Goal: Check status: Check status

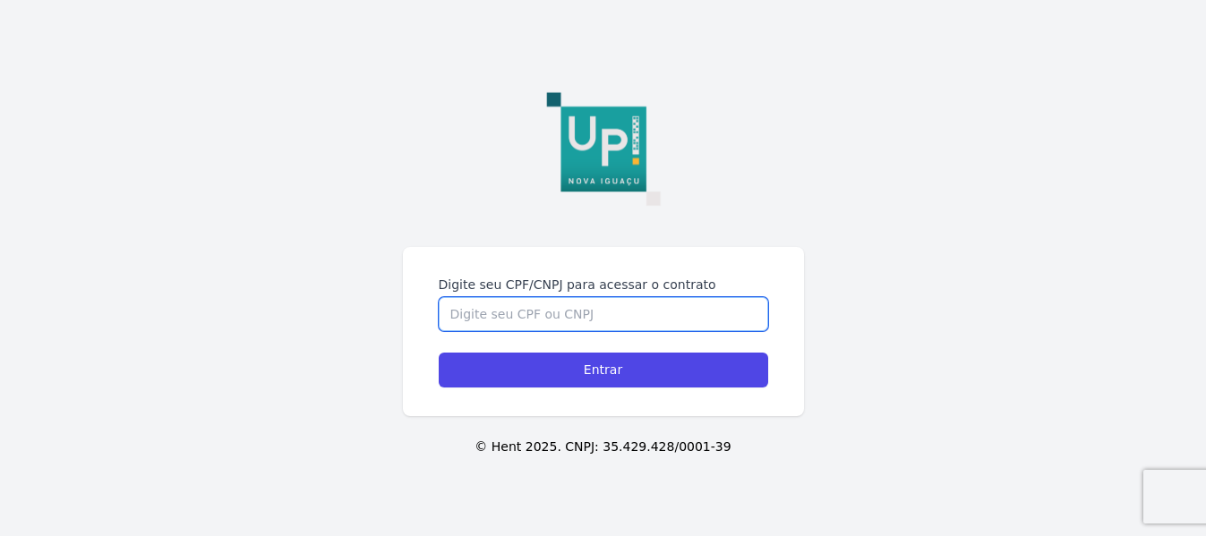
click at [500, 315] on input "Digite seu CPF/CNPJ para acessar o contrato" at bounding box center [603, 314] width 329 height 34
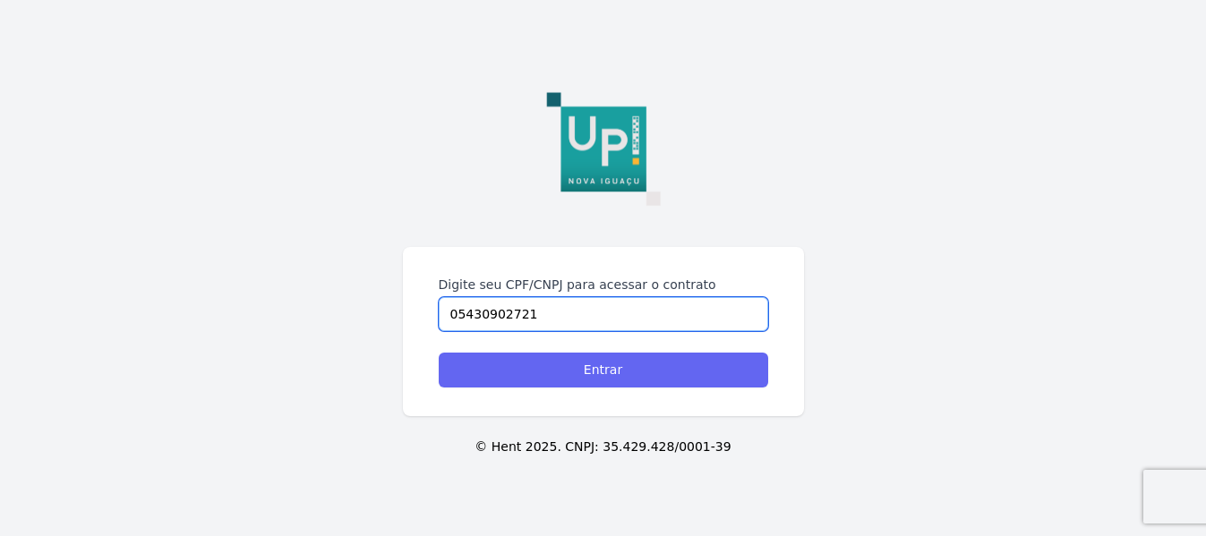
type input "05430902721"
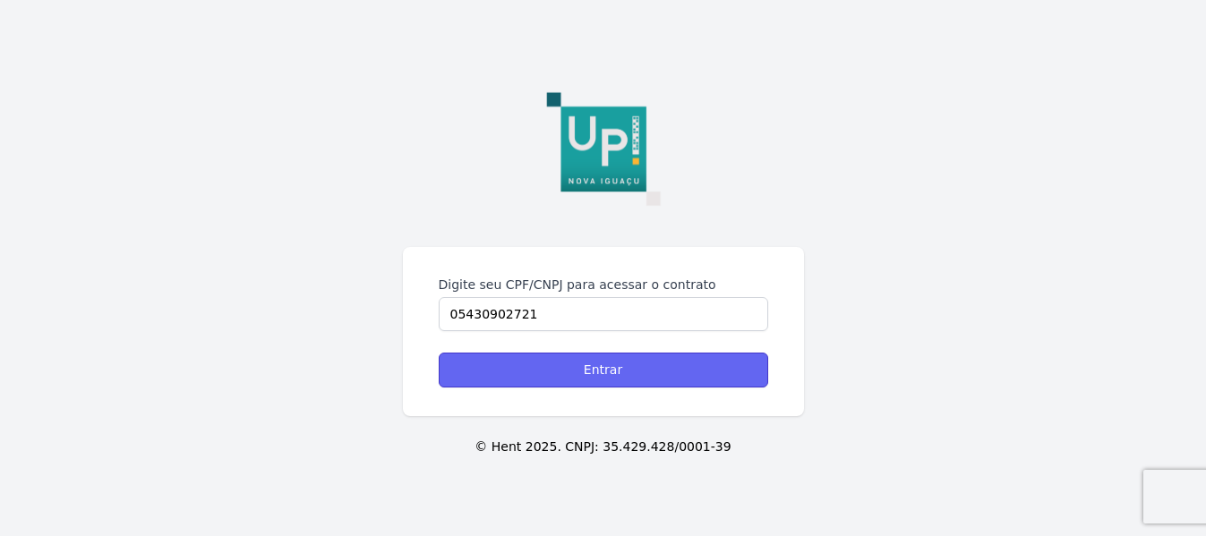
click at [590, 366] on input "Entrar" at bounding box center [603, 370] width 329 height 35
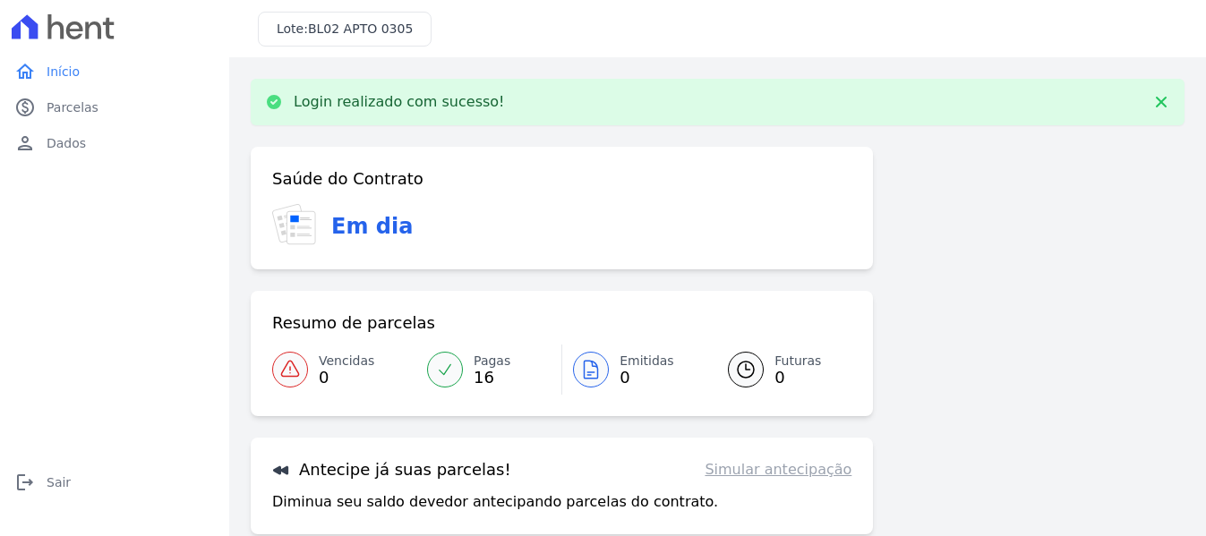
click at [468, 380] on link "Pagas 16" at bounding box center [488, 370] width 145 height 50
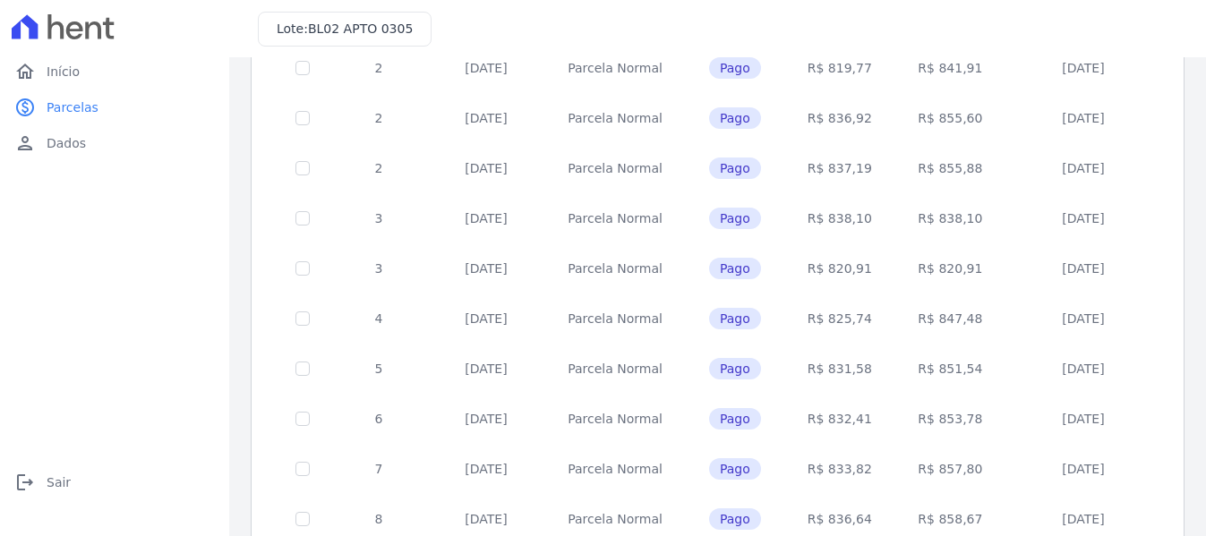
scroll to position [591, 0]
